Goal: Task Accomplishment & Management: Manage account settings

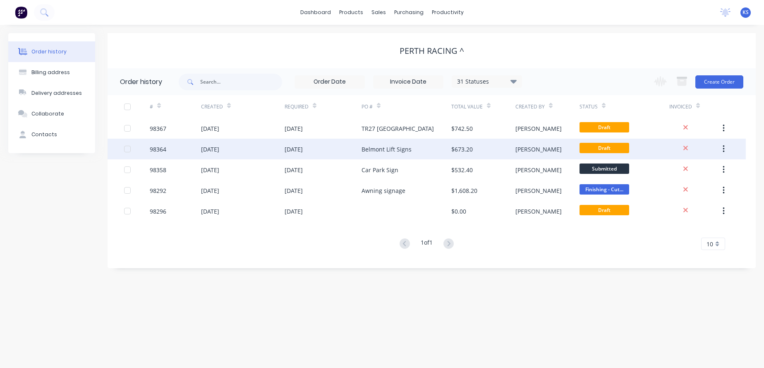
click at [219, 150] on div "[DATE]" at bounding box center [210, 149] width 18 height 9
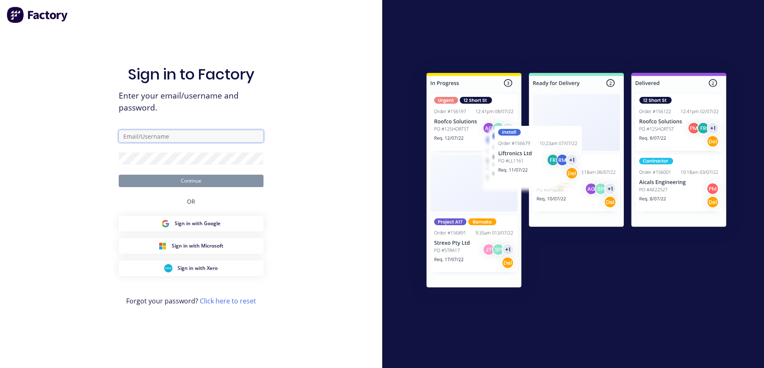
click at [160, 132] on input "text" at bounding box center [191, 136] width 145 height 12
click at [158, 136] on input "text" at bounding box center [191, 136] width 145 height 12
type input "[EMAIL_ADDRESS][DOMAIN_NAME]"
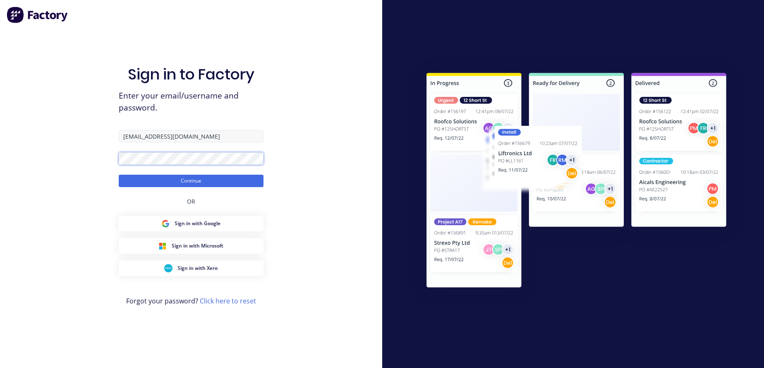
click at [119, 175] on button "Continue" at bounding box center [191, 181] width 145 height 12
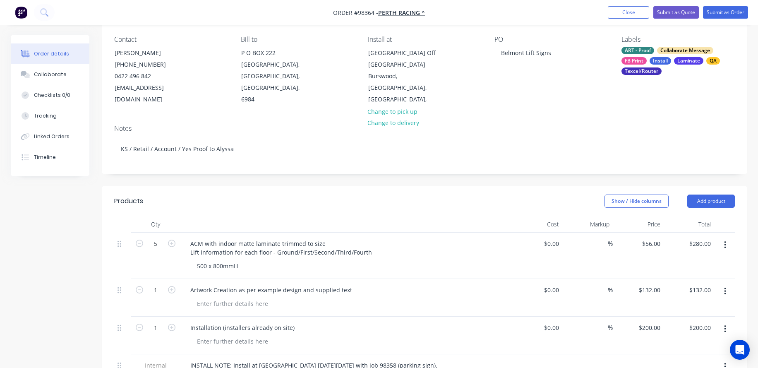
scroll to position [83, 0]
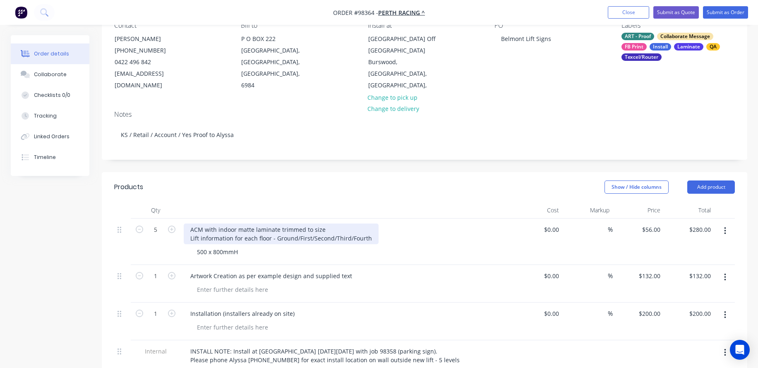
click at [356, 242] on div "ACM with indoor matte laminate trimmed to size Lift information for each floor …" at bounding box center [281, 233] width 195 height 21
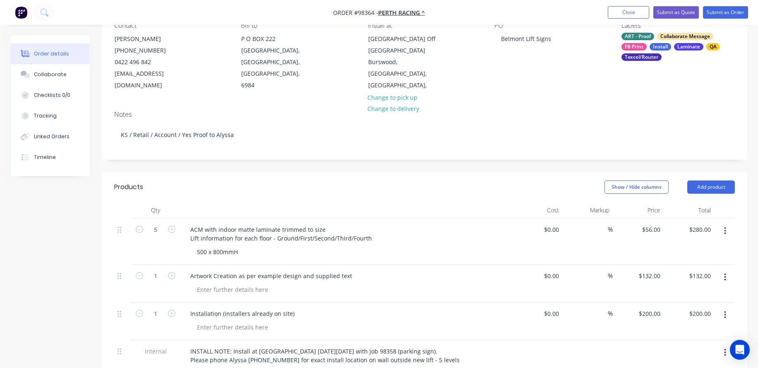
click at [726, 275] on button "button" at bounding box center [724, 277] width 19 height 15
click at [686, 327] on div "Delete" at bounding box center [695, 332] width 64 height 12
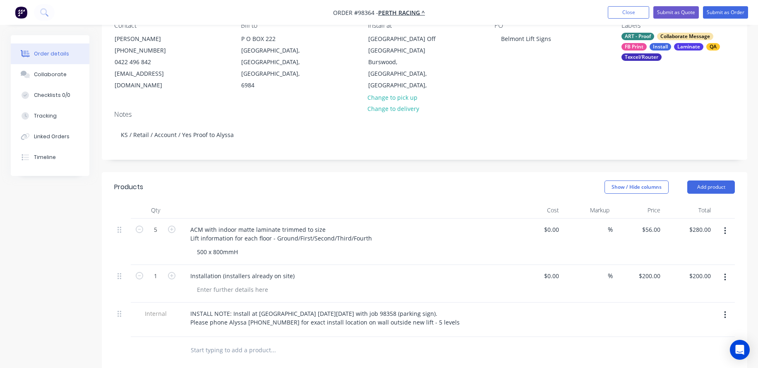
click at [359, 330] on div at bounding box center [346, 331] width 324 height 2
click at [283, 342] on input "text" at bounding box center [272, 350] width 165 height 17
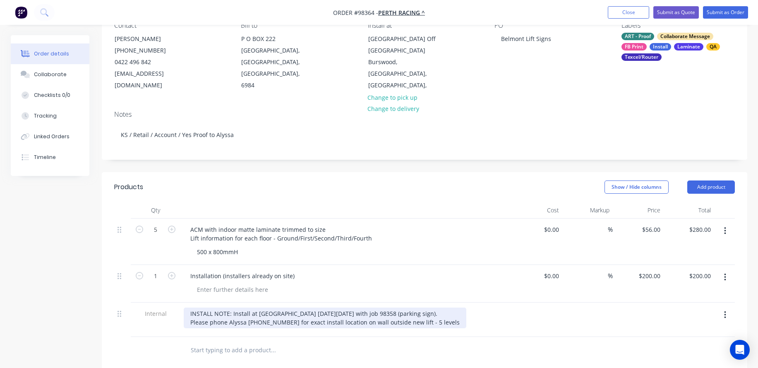
click at [191, 320] on div "INSTALL NOTE: Install at [GEOGRAPHIC_DATA] [DATE][DATE] with job 98358 (parking…" at bounding box center [325, 317] width 282 height 21
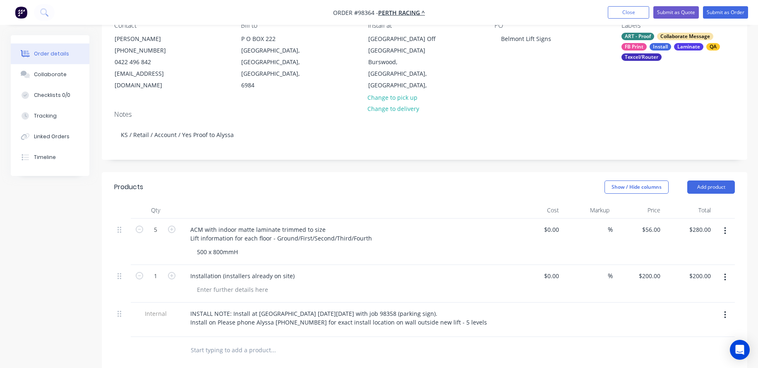
click at [676, 254] on div "$280.00 $280.00" at bounding box center [688, 241] width 51 height 46
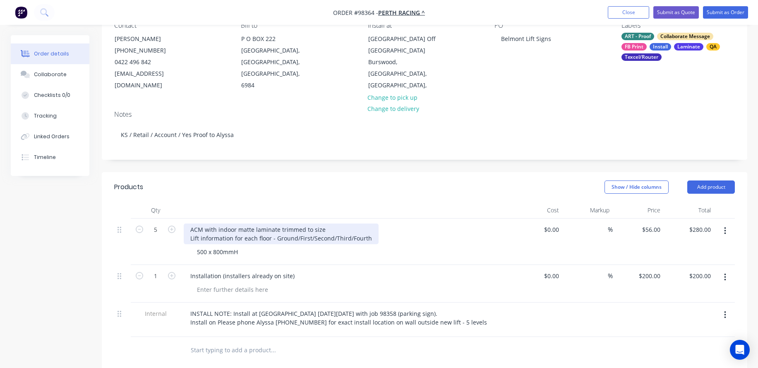
click at [198, 239] on div "ACM with indoor matte laminate trimmed to size Lift information for each floor …" at bounding box center [281, 233] width 195 height 21
click at [192, 237] on div "ACM with indoor matte laminate trimmed to size Venue information for each floor…" at bounding box center [285, 233] width 203 height 21
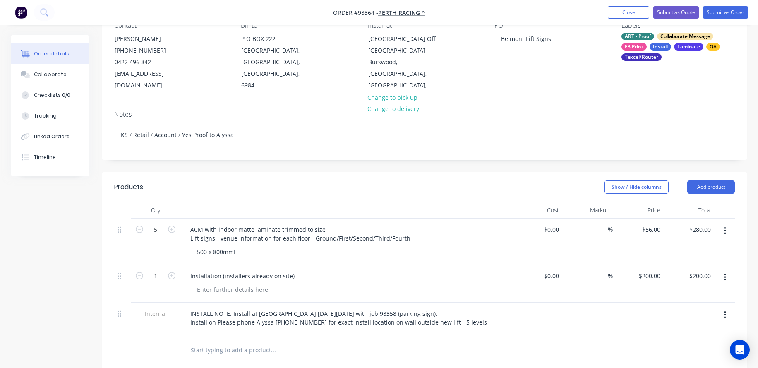
click at [585, 338] on div at bounding box center [424, 350] width 620 height 27
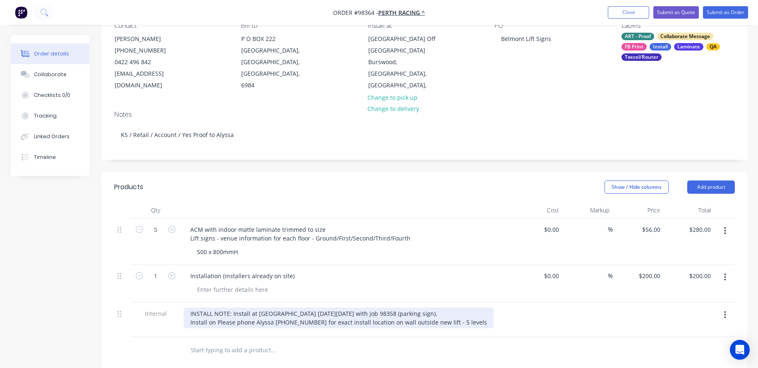
click at [213, 322] on div "INSTALL NOTE: Install at [GEOGRAPHIC_DATA] [DATE][DATE] with job 98358 (parking…" at bounding box center [339, 317] width 310 height 21
click at [214, 322] on div "INSTALL NOTE: Install at [GEOGRAPHIC_DATA] [DATE][DATE] with job 98358 (parking…" at bounding box center [339, 317] width 310 height 21
click at [282, 331] on div "INSTALL NOTE: Install at [GEOGRAPHIC_DATA] [DATE][DATE] with job 98358 (parking…" at bounding box center [346, 321] width 324 height 29
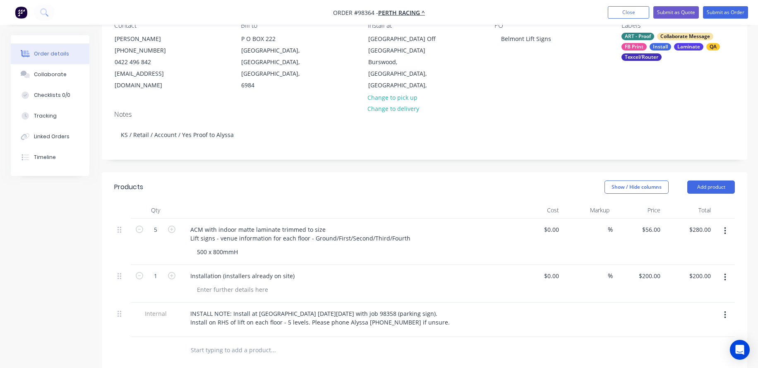
click at [261, 344] on input "text" at bounding box center [272, 350] width 165 height 17
click at [703, 327] on div at bounding box center [688, 319] width 51 height 34
click at [210, 254] on div "500 x 800mmH" at bounding box center [217, 252] width 54 height 12
click at [199, 253] on div "500 x 800mmH" at bounding box center [217, 252] width 54 height 12
click at [215, 252] on div "300 x 800mmH" at bounding box center [217, 252] width 54 height 12
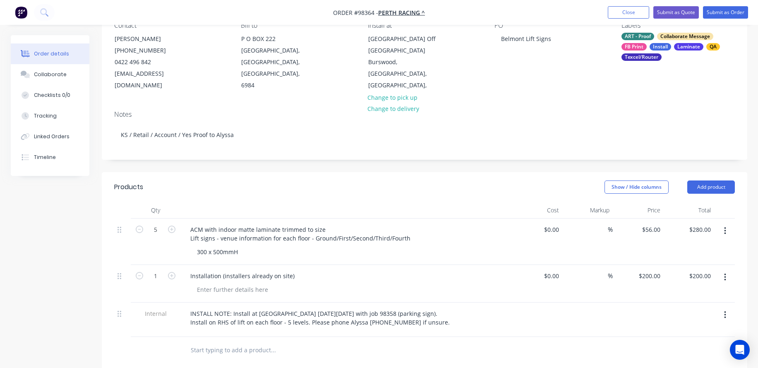
click at [294, 257] on div "300 x 500mmH" at bounding box center [349, 252] width 318 height 12
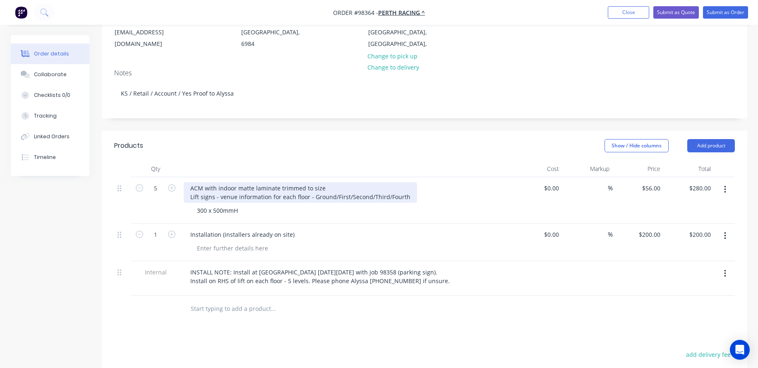
scroll to position [0, 0]
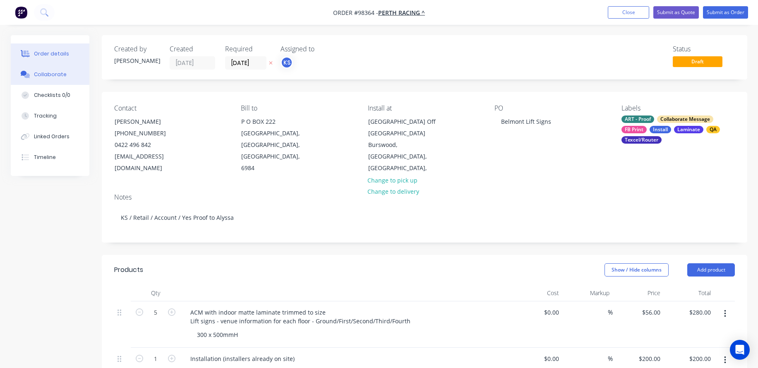
click at [63, 73] on div "Collaborate" at bounding box center [50, 74] width 33 height 7
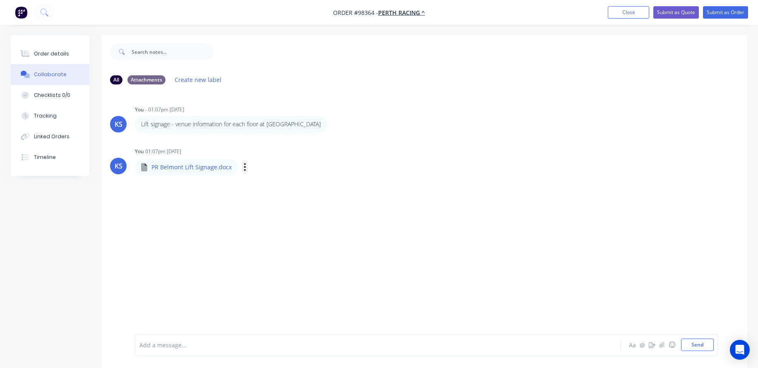
click at [244, 166] on icon "button" at bounding box center [245, 166] width 2 height 7
click at [269, 206] on button "Delete" at bounding box center [299, 207] width 93 height 19
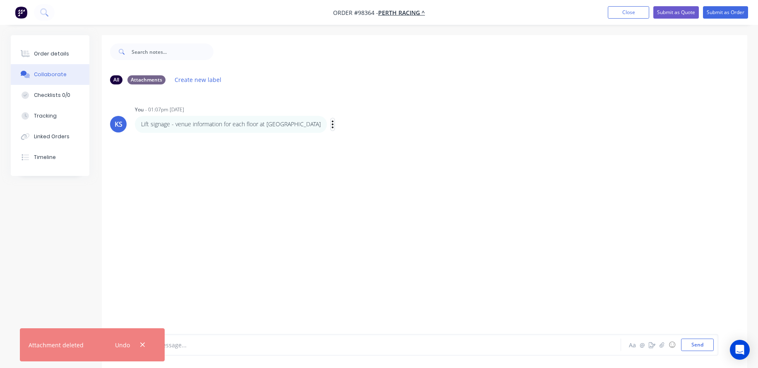
click at [332, 124] on icon "button" at bounding box center [333, 123] width 2 height 7
click at [337, 155] on button "Delete" at bounding box center [363, 153] width 52 height 14
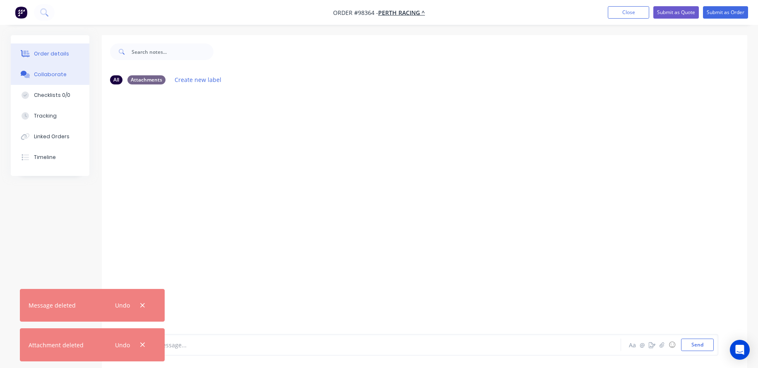
click at [42, 57] on button "Order details" at bounding box center [50, 53] width 79 height 21
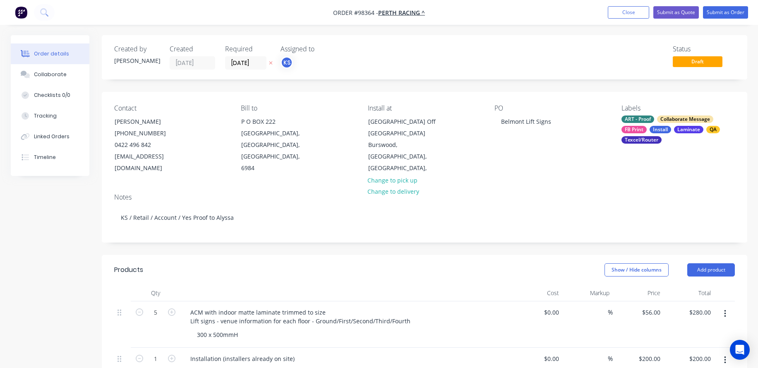
click at [649, 122] on div "ART - Proof" at bounding box center [637, 118] width 33 height 7
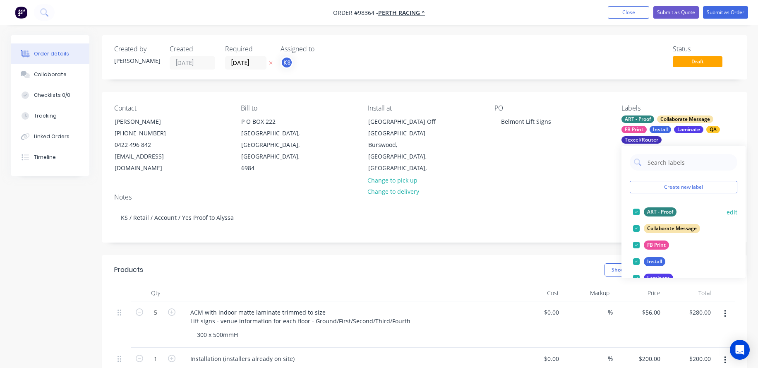
click at [635, 212] on div at bounding box center [636, 211] width 17 height 17
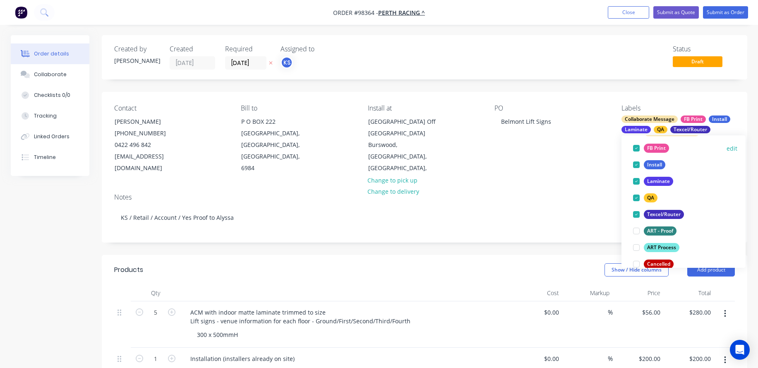
scroll to position [83, 0]
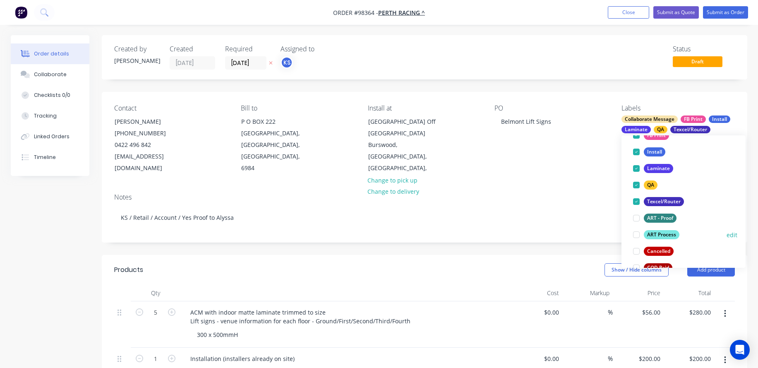
click at [637, 235] on div at bounding box center [636, 234] width 17 height 17
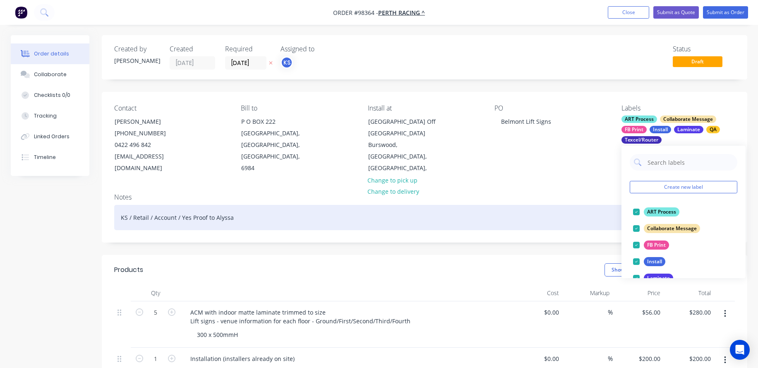
click at [593, 209] on div "KS / Retail / Account / Yes Proof to Alyssa" at bounding box center [424, 217] width 620 height 25
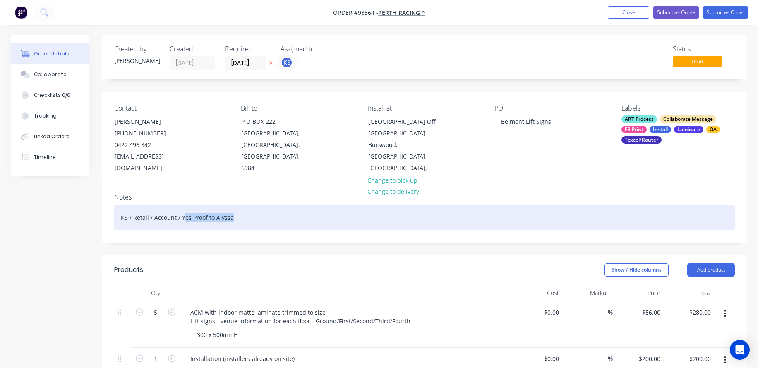
drag, startPoint x: 212, startPoint y: 216, endPoint x: 183, endPoint y: 218, distance: 29.4
click at [183, 218] on div "KS / Retail / Account / Yes Proof to Alyssa" at bounding box center [424, 217] width 620 height 25
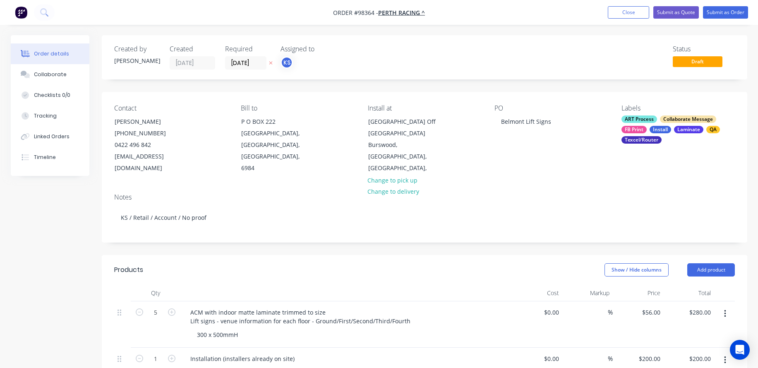
click at [181, 252] on div "Created by [PERSON_NAME] Created [DATE] Required [DATE] Assigned to KS Status D…" at bounding box center [424, 340] width 645 height 610
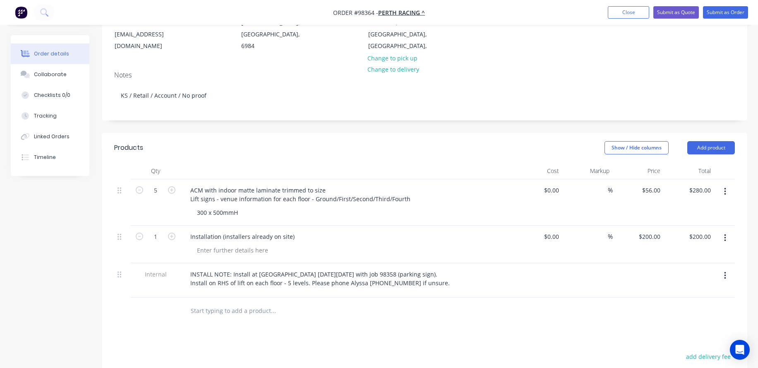
scroll to position [124, 0]
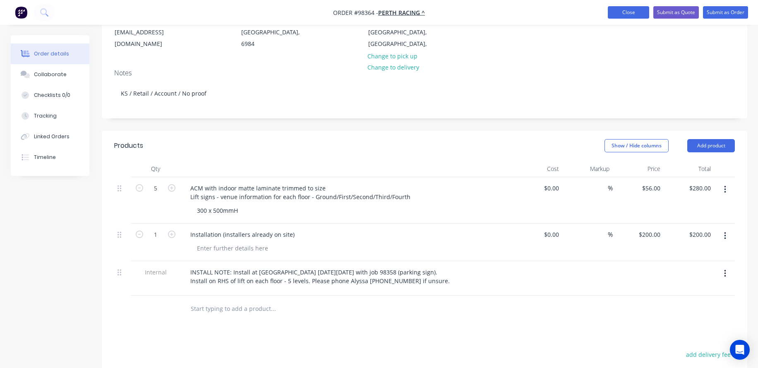
click at [617, 15] on button "Close" at bounding box center [628, 12] width 41 height 12
